Goal: Book appointment/travel/reservation

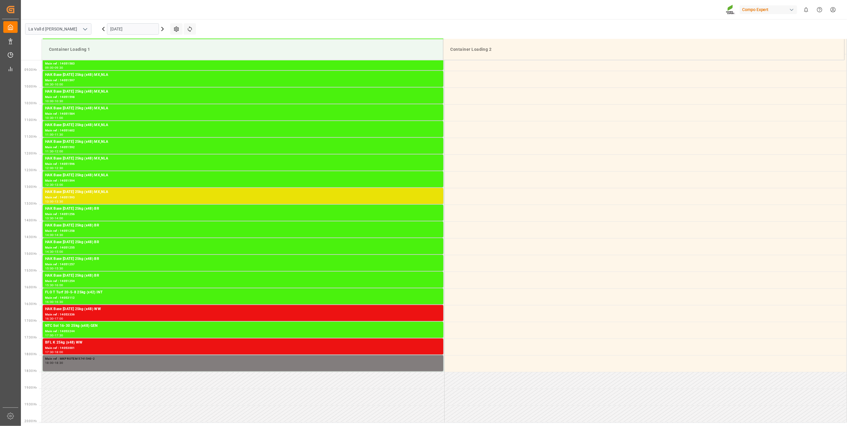
scroll to position [307, 0]
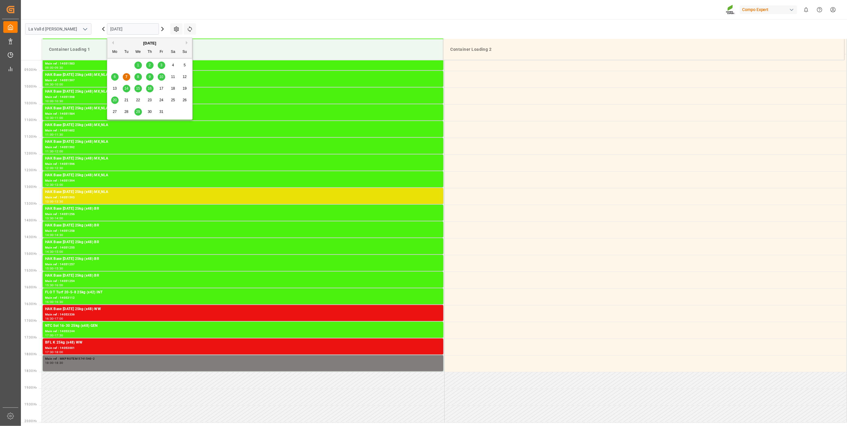
click at [126, 27] on input "[DATE]" at bounding box center [133, 28] width 52 height 11
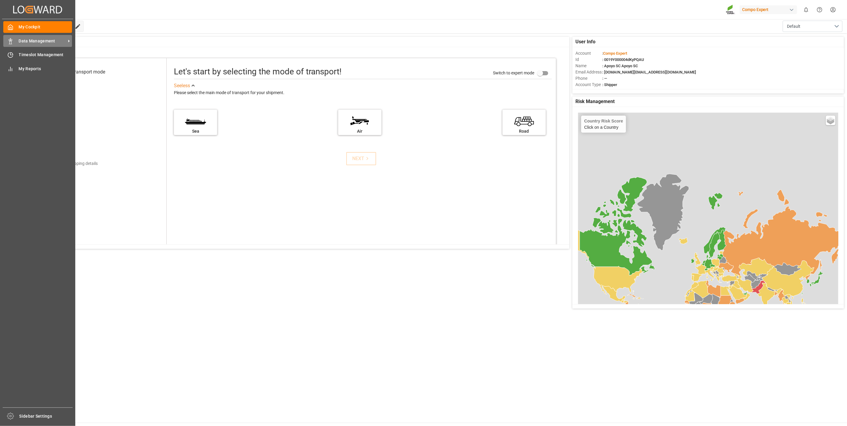
click at [19, 42] on span "Data Management" at bounding box center [42, 41] width 47 height 6
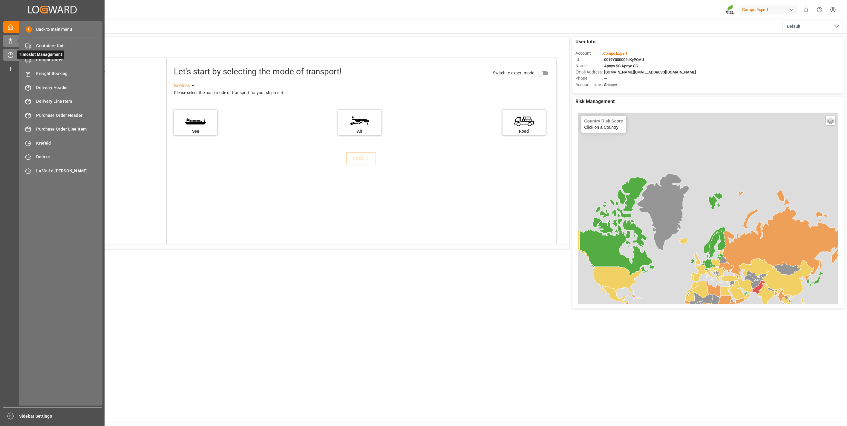
drag, startPoint x: 8, startPoint y: 45, endPoint x: 6, endPoint y: 54, distance: 8.9
click at [6, 54] on div "My Cockpit My Cockpit Data Management Data Management Timeslot Management Times…" at bounding box center [52, 213] width 100 height 388
click at [6, 54] on div at bounding box center [8, 55] width 10 height 6
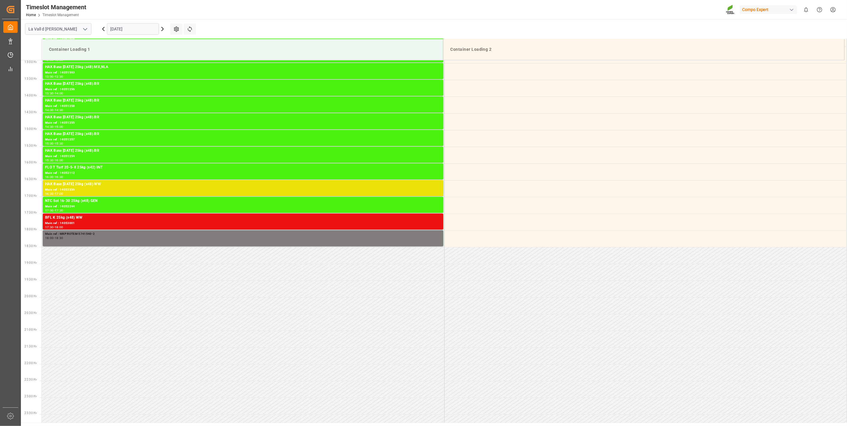
scroll to position [440, 0]
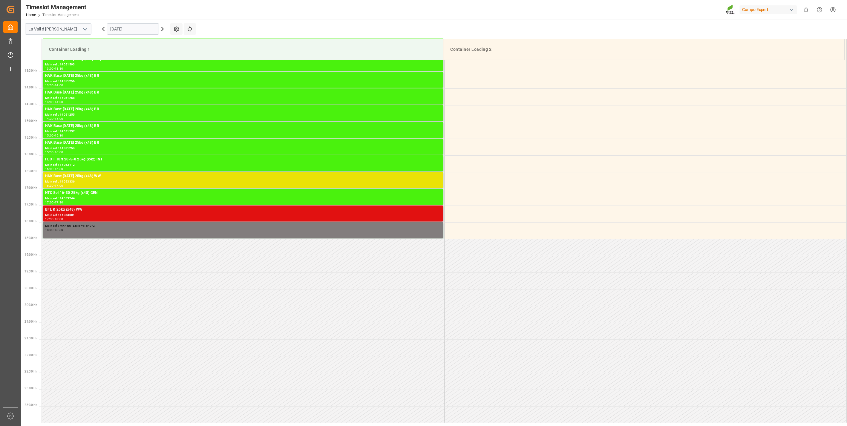
click at [79, 210] on div "BFL K 25kg (x48) WW" at bounding box center [243, 210] width 396 height 6
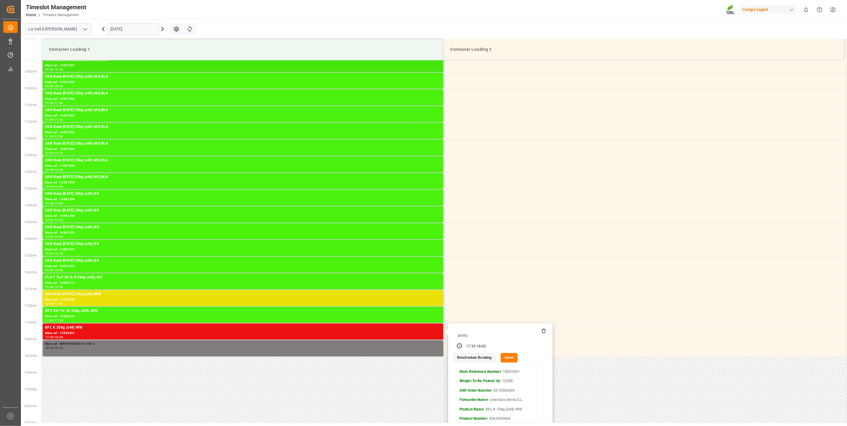
scroll to position [341, 0]
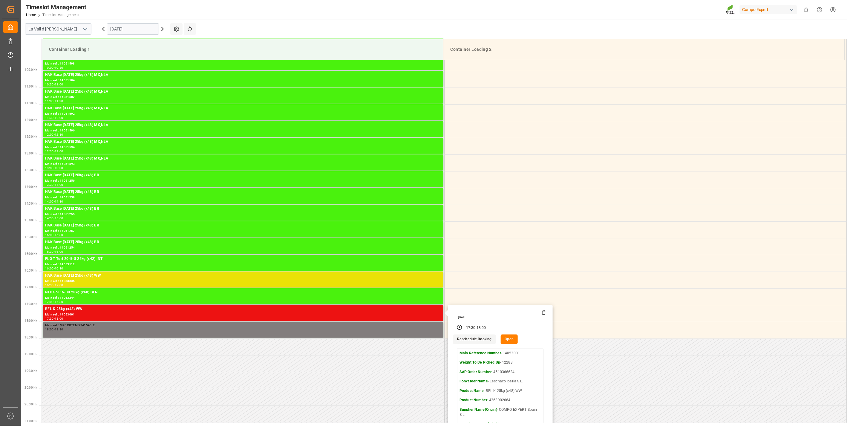
click at [136, 27] on input "[DATE]" at bounding box center [133, 28] width 52 height 11
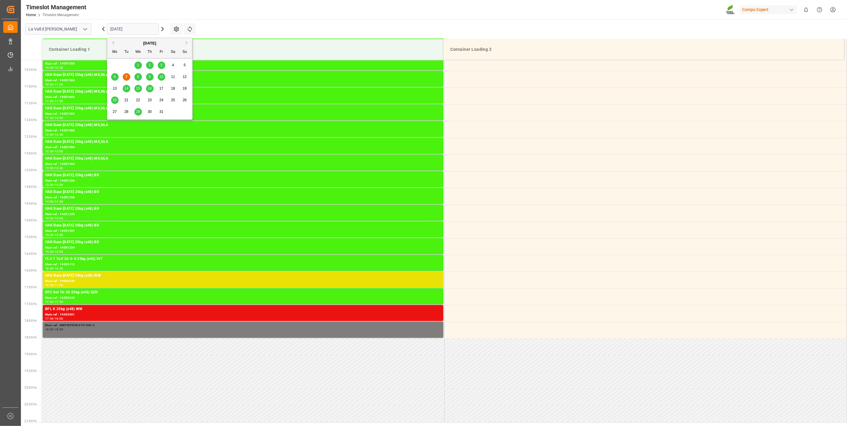
click at [163, 77] on div "10" at bounding box center [161, 77] width 7 height 7
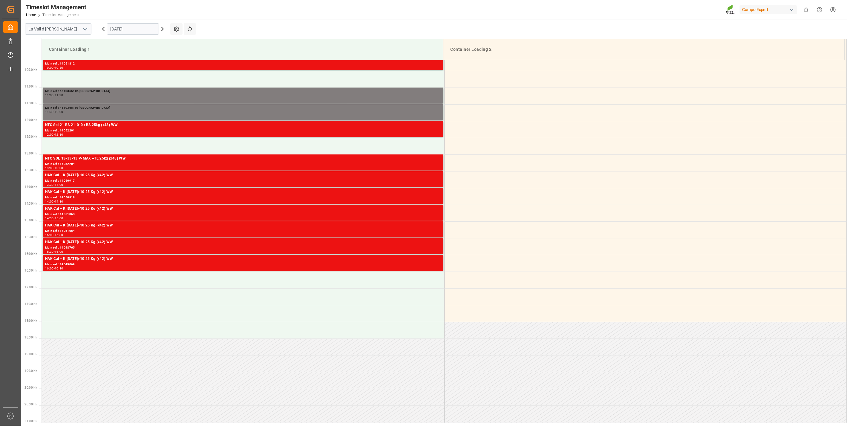
click at [295, 26] on main "La Vall d Uixo [DATE] Settings Refresh Time Slots Container Loading 1 Container…" at bounding box center [433, 221] width 825 height 404
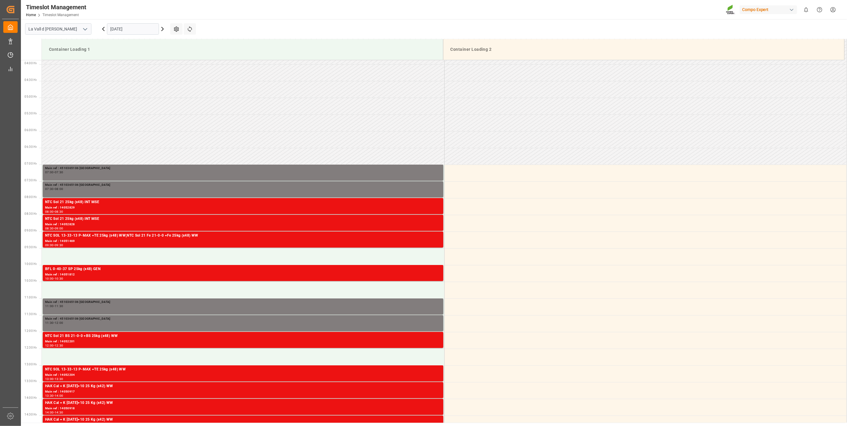
scroll to position [141, 0]
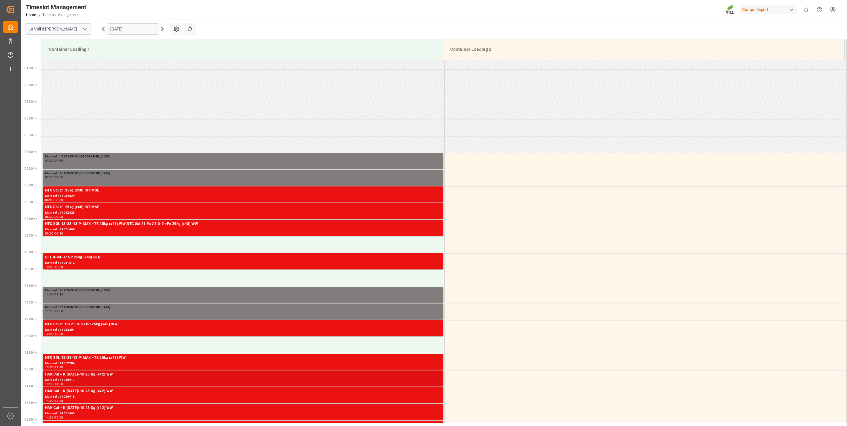
click at [87, 371] on div "HAK Cal + K [DATE]+10 25 Kg (x42) WW Main ref : 14050917 13:30 - 14:00" at bounding box center [243, 379] width 401 height 16
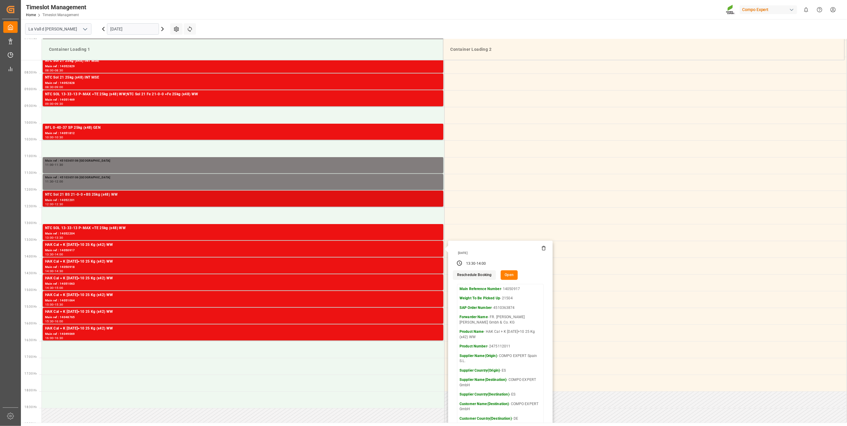
scroll to position [274, 0]
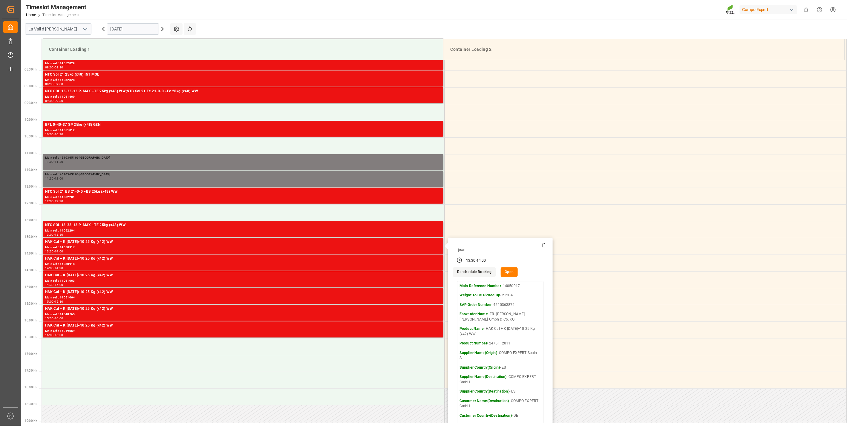
click at [509, 270] on button "Open" at bounding box center [509, 272] width 17 height 10
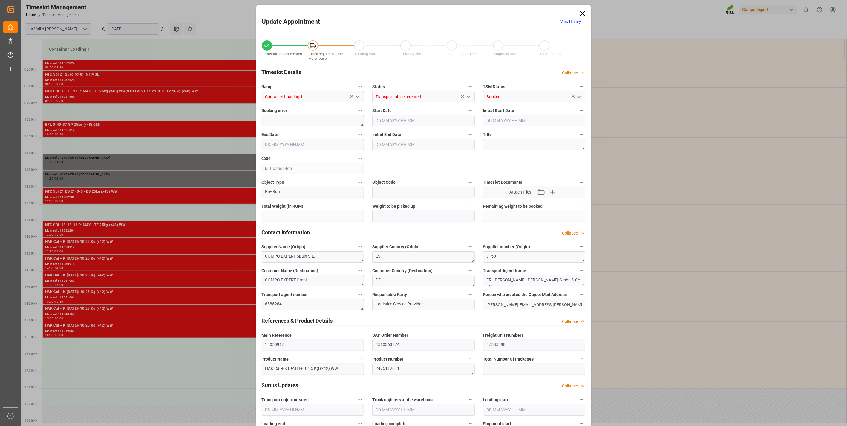
type input "21504"
type input "40"
type input "[DATE] 13:30"
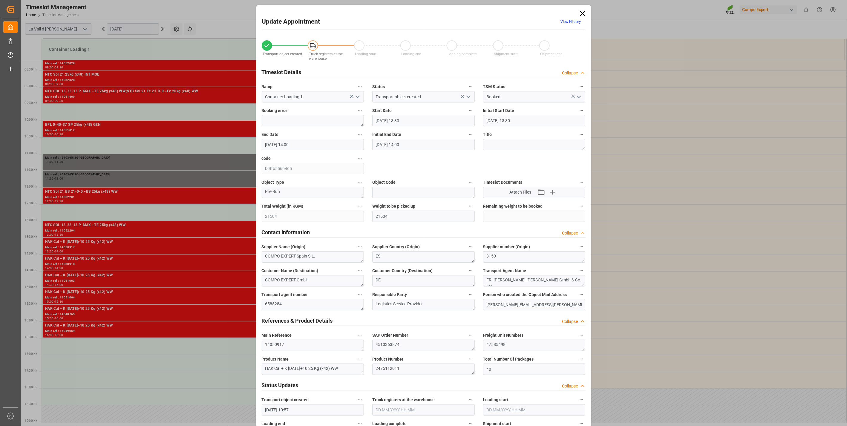
type input "[DATE] 14:00"
type input "[DATE] 10:57"
type input "[DATE] 08:32"
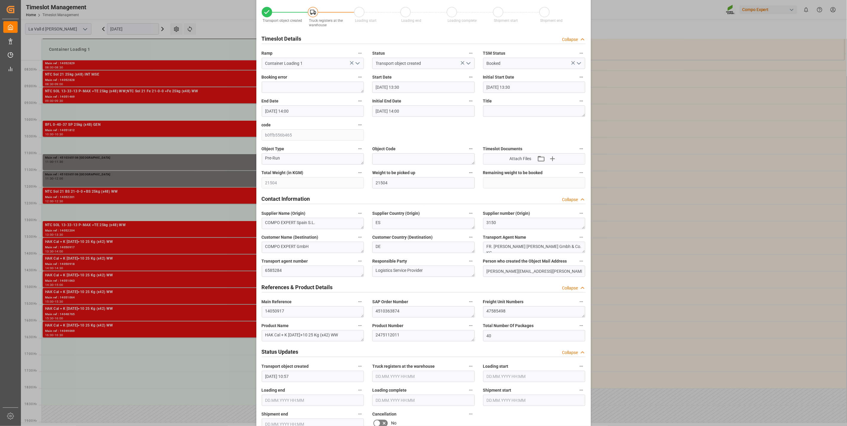
scroll to position [0, 0]
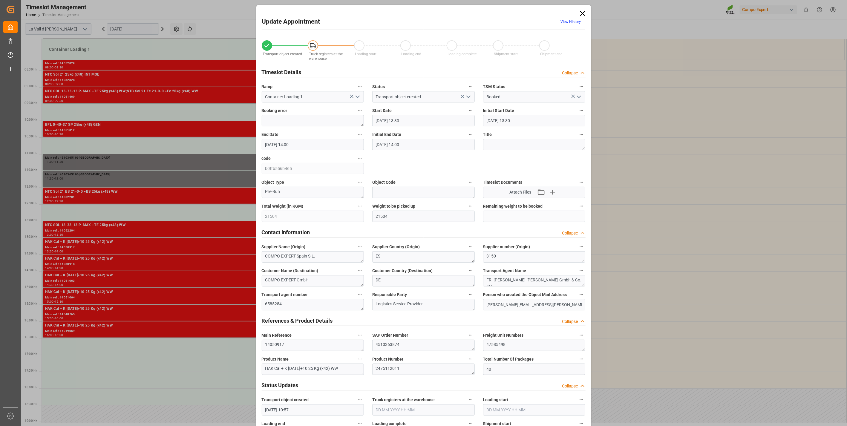
click at [582, 13] on icon at bounding box center [582, 13] width 5 height 5
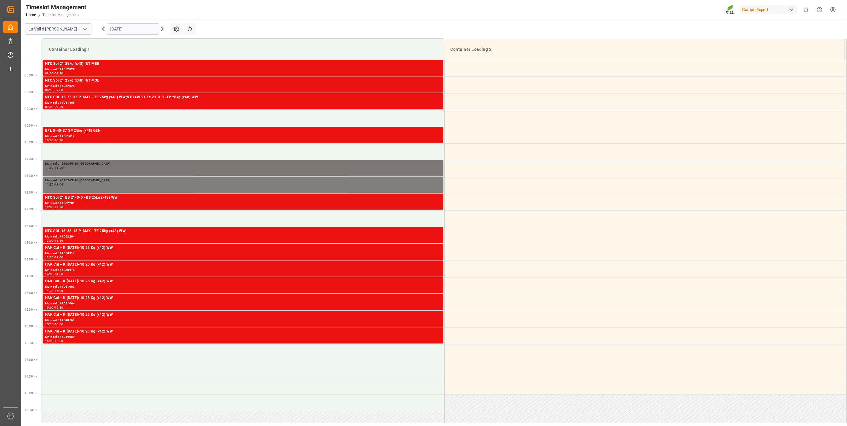
scroll to position [299, 0]
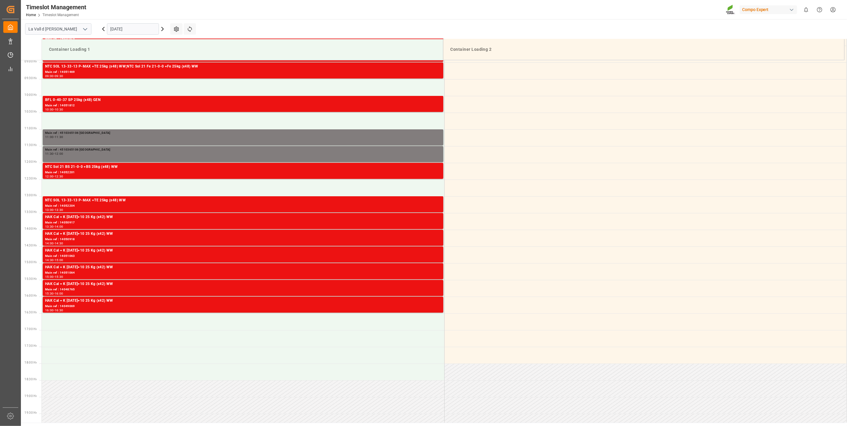
click at [443, 8] on div "Timeslot Management Home Timeslot Management Compo Expert 0 Notifications Only …" at bounding box center [432, 9] width 830 height 19
